Goal: Information Seeking & Learning: Find specific page/section

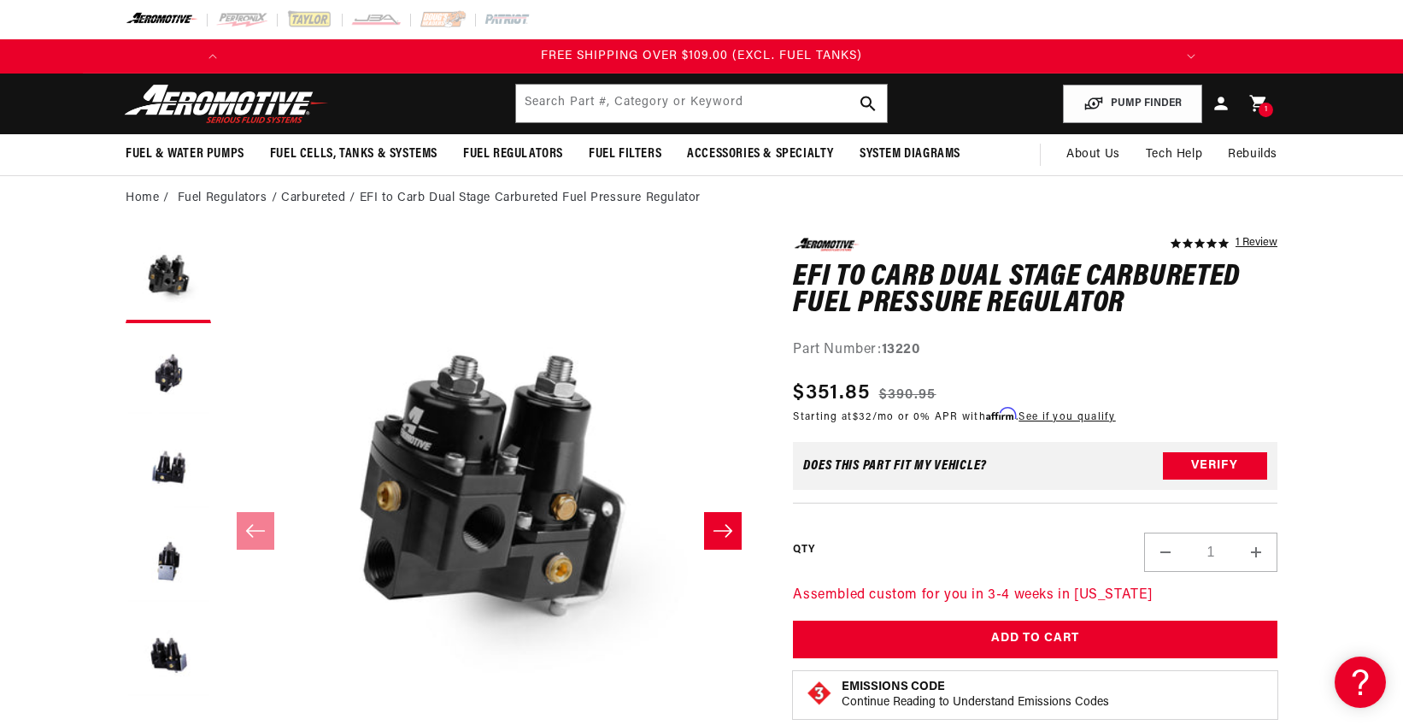
click at [642, 82] on header "Fuel & Water Pumps Back In-Tank In-Line Fuel Pumps" at bounding box center [701, 103] width 1237 height 61
click at [637, 103] on input "text" at bounding box center [701, 104] width 371 height 38
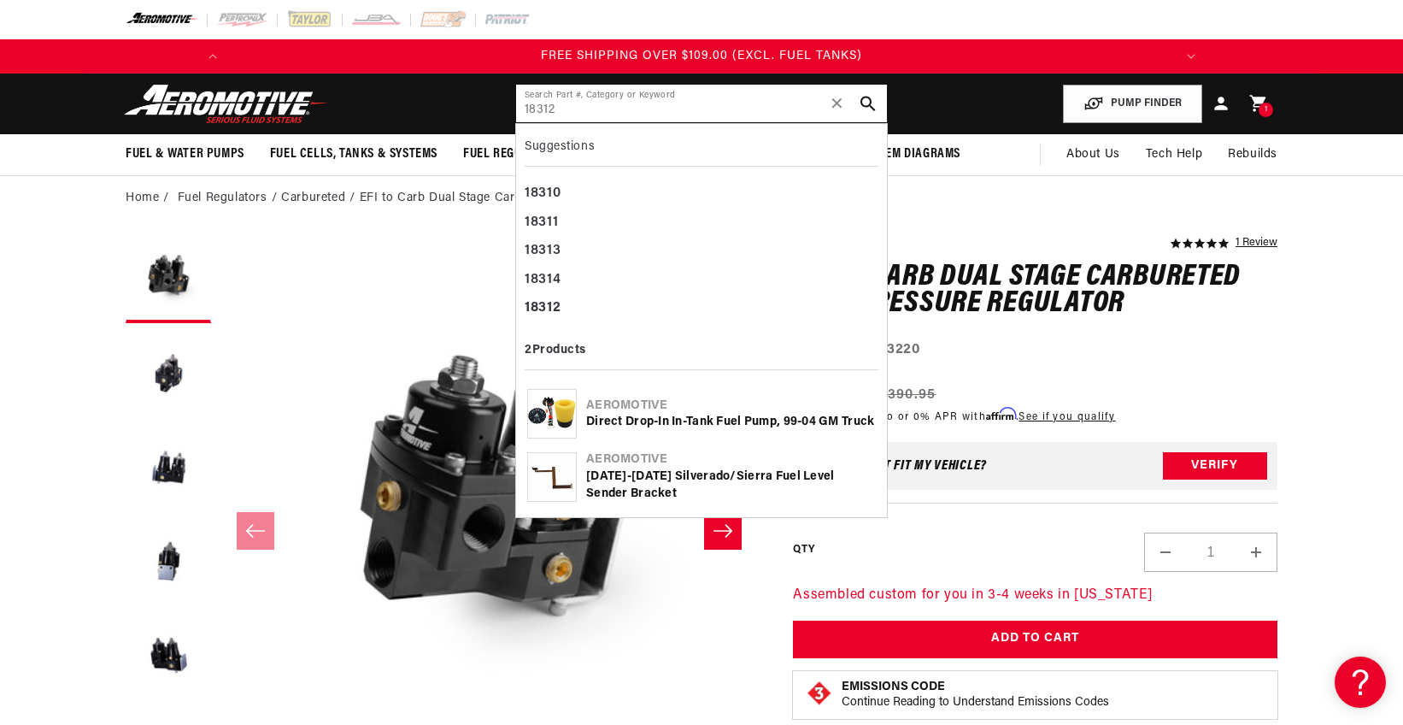
type input "18312"
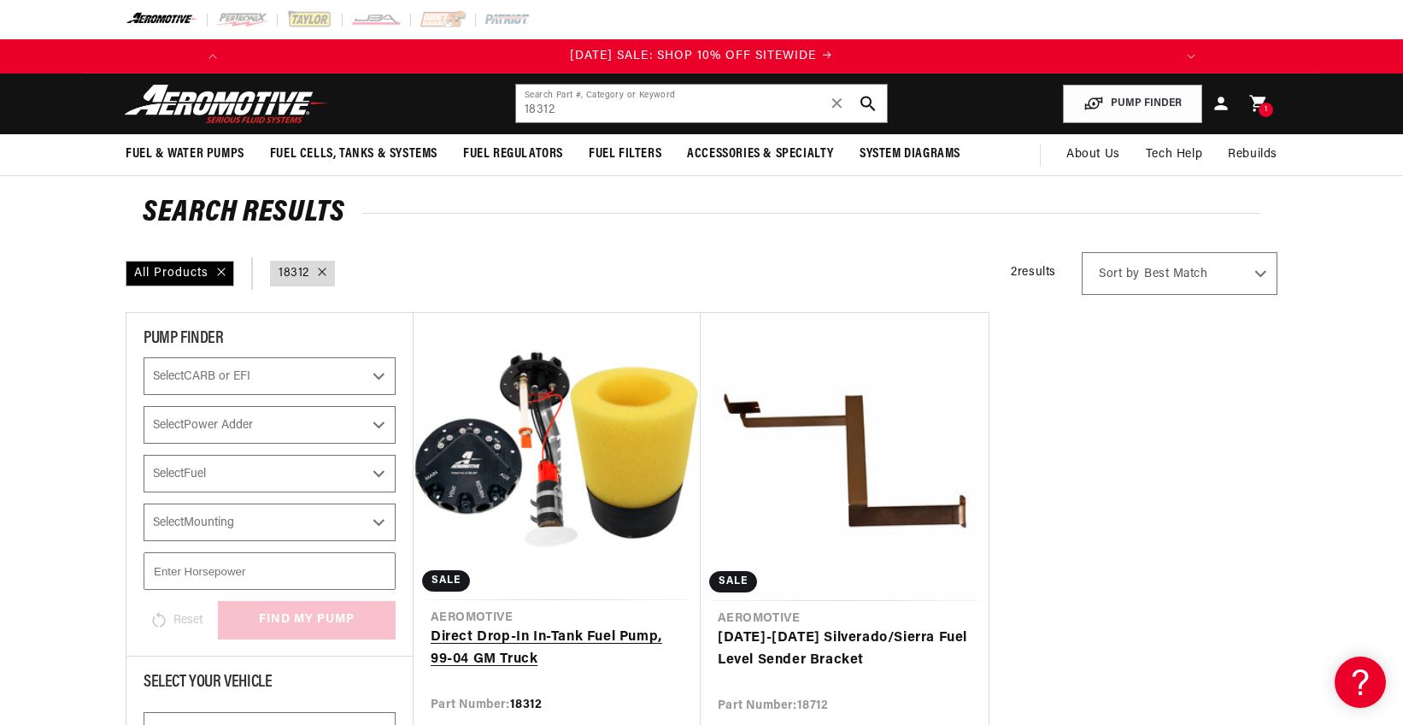
click at [503, 634] on link "Direct Drop-In In-Tank Fuel Pump, 99-04 GM Truck" at bounding box center [557, 648] width 253 height 44
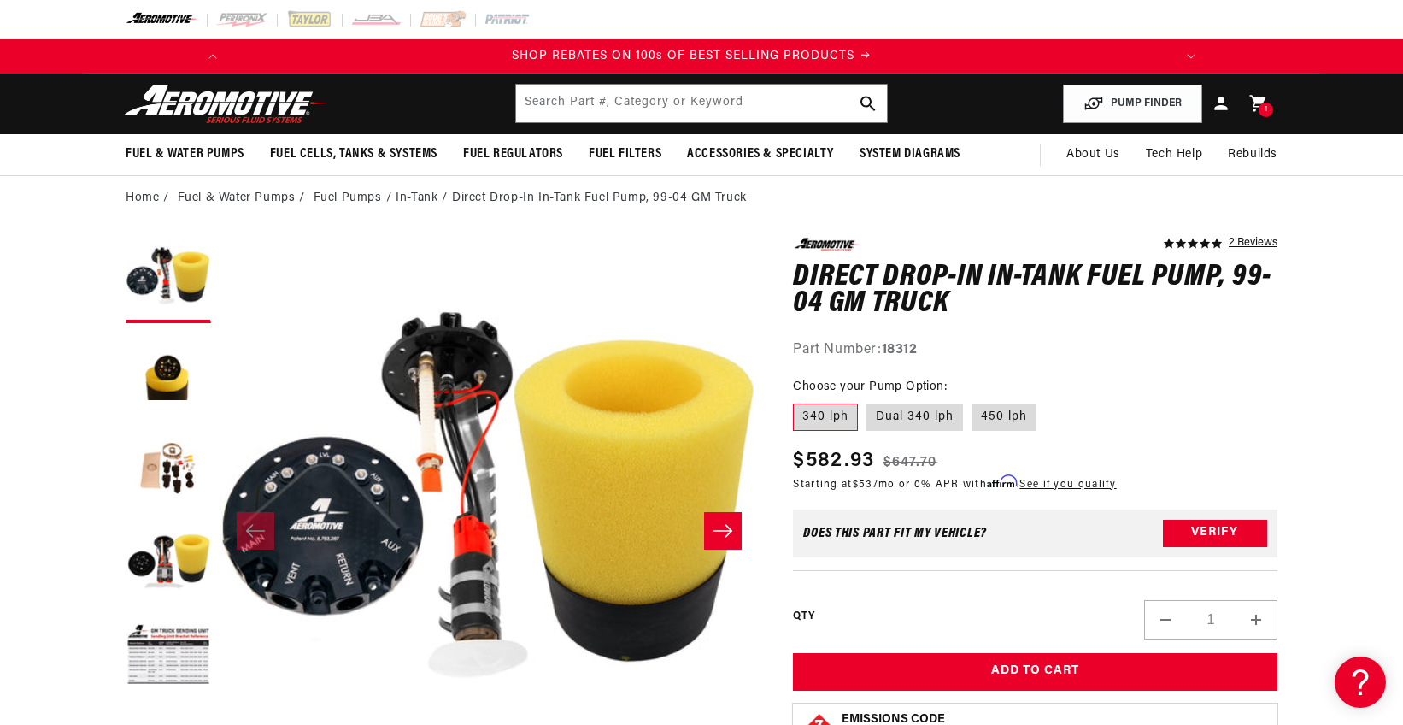
scroll to position [0, 969]
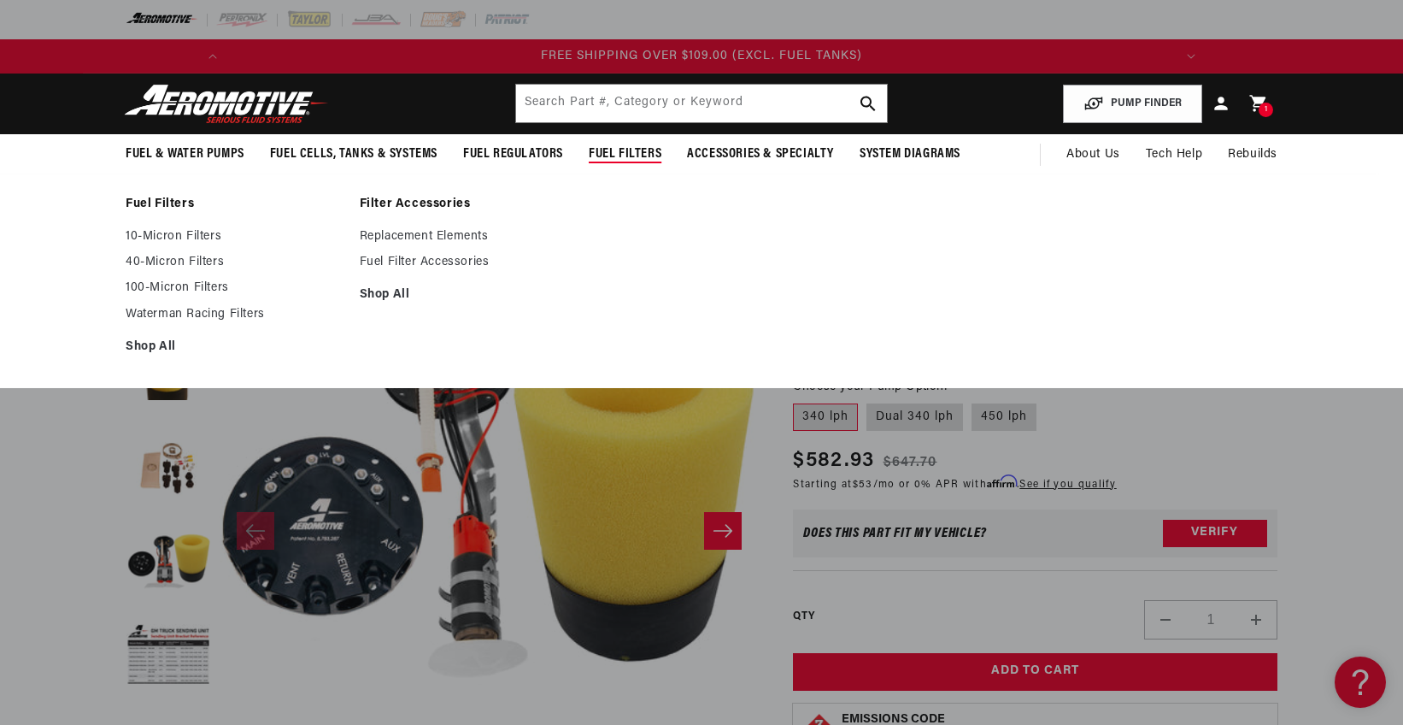
scroll to position [0, 1938]
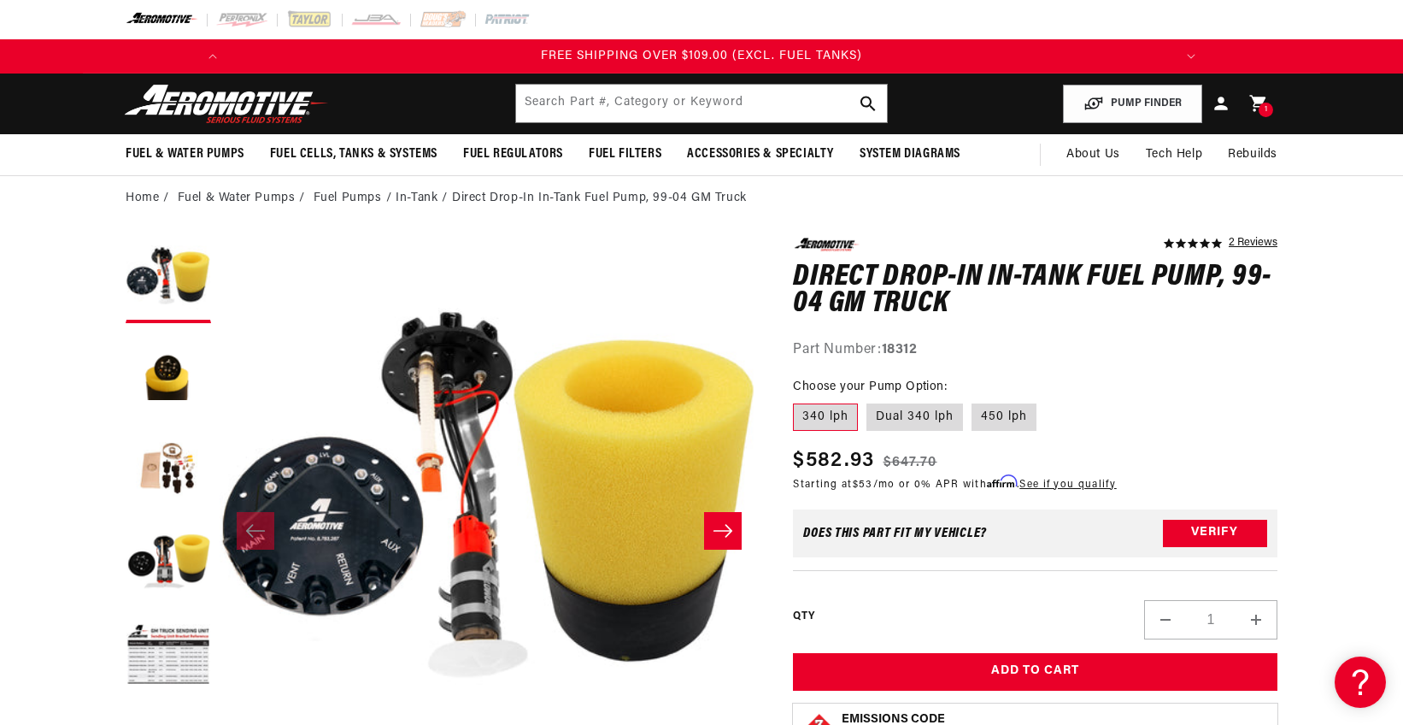
click at [240, 108] on img at bounding box center [227, 104] width 214 height 40
